Goal: Transaction & Acquisition: Purchase product/service

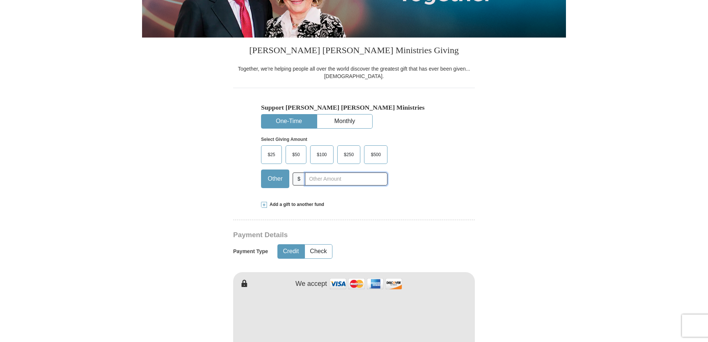
click at [334, 183] on input "text" at bounding box center [346, 179] width 83 height 13
type input "5"
type input "Olden"
type input "[PERSON_NAME]"
type input "[EMAIL_ADDRESS][DOMAIN_NAME]"
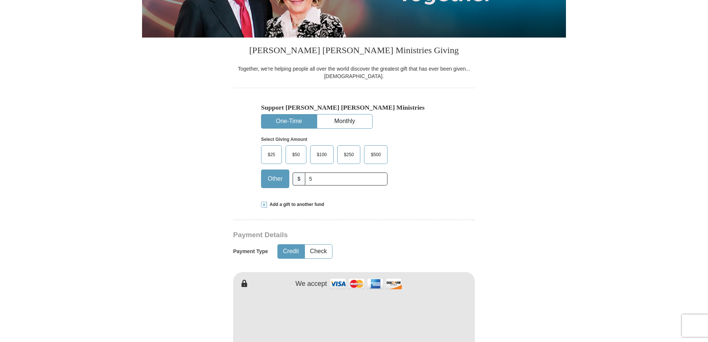
type input "PO BOX 15164"
type input "[GEOGRAPHIC_DATA]"
select select "WA"
type input "99215"
type input "5094996730"
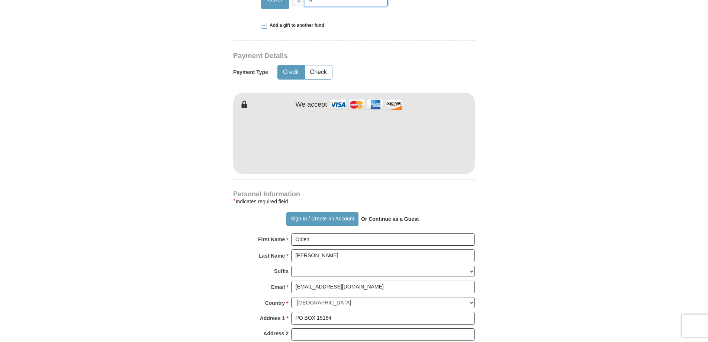
scroll to position [335, 0]
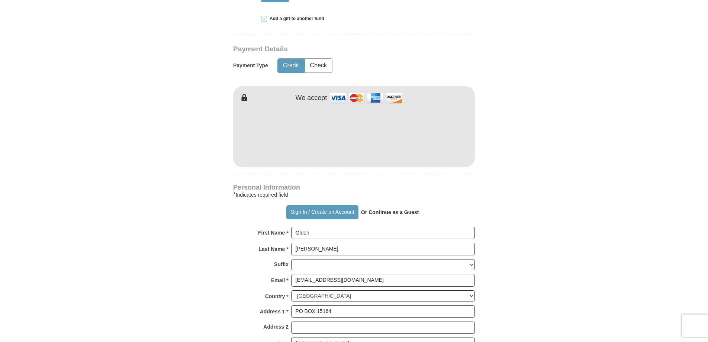
click at [474, 180] on div "[PERSON_NAME] [PERSON_NAME] Ministries Giving Together, we're helping people al…" at bounding box center [354, 229] width 242 height 755
click at [471, 191] on div "* Indicates required field" at bounding box center [354, 194] width 242 height 9
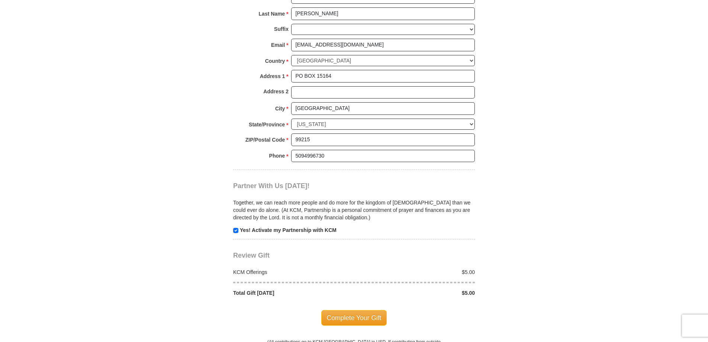
scroll to position [595, 0]
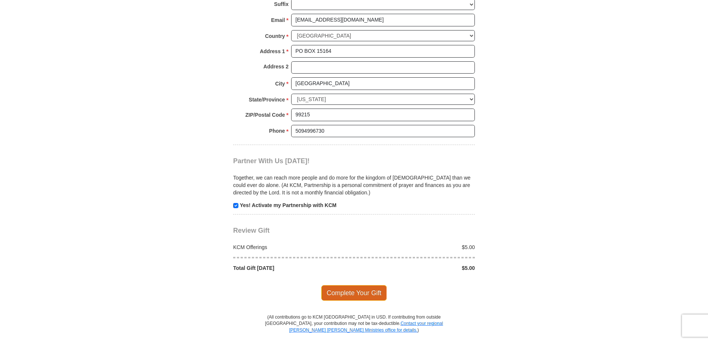
click at [362, 295] on span "Complete Your Gift" at bounding box center [354, 293] width 66 height 16
